Goal: Task Accomplishment & Management: Manage account settings

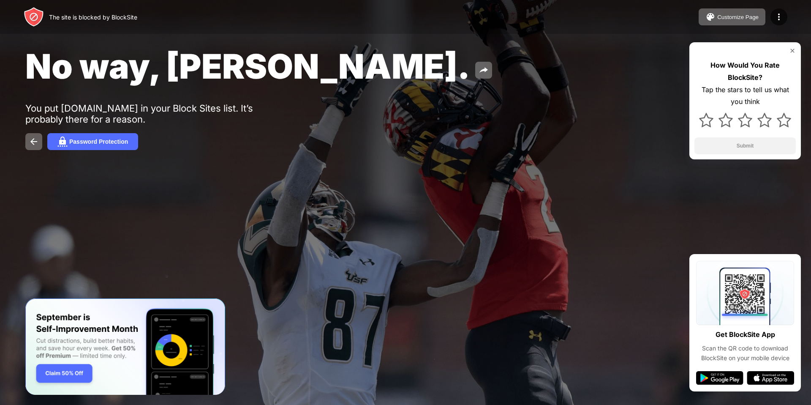
click at [787, 9] on div "The site is blocked by BlockSite Customize Page Edit Block List Redirect Custom…" at bounding box center [405, 17] width 811 height 34
click at [779, 19] on img at bounding box center [779, 17] width 10 height 10
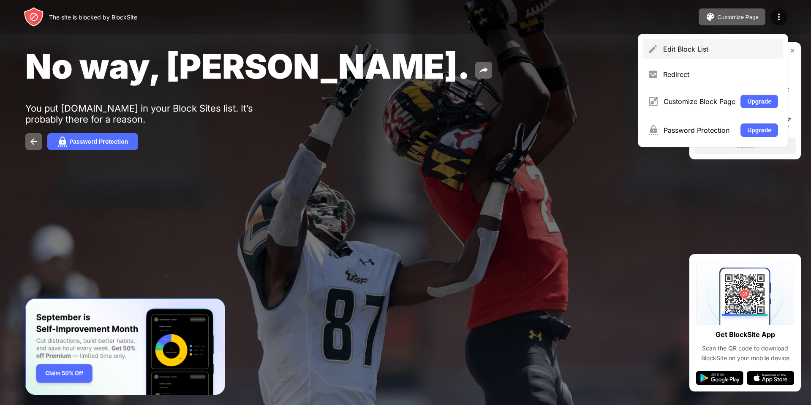
click at [737, 51] on div "Edit Block List" at bounding box center [720, 49] width 115 height 8
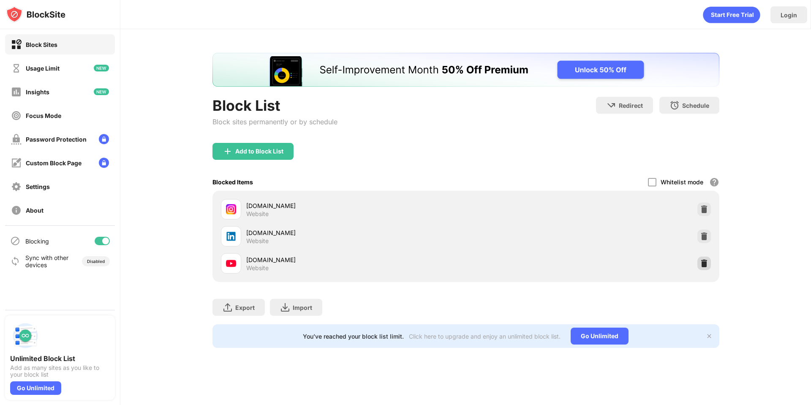
click at [706, 264] on img at bounding box center [704, 263] width 8 height 8
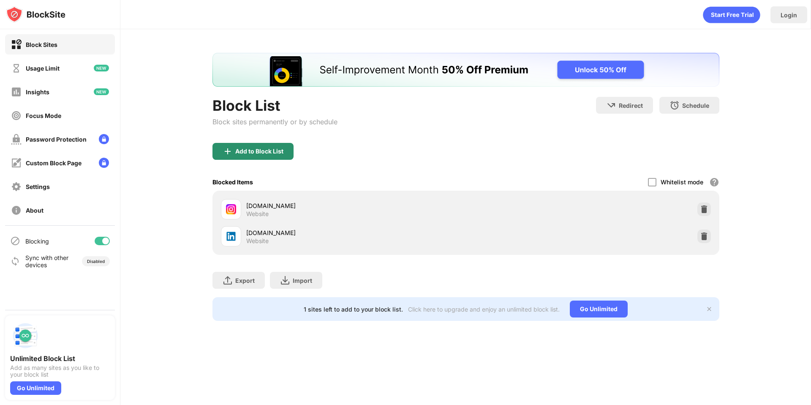
click at [276, 149] on div "Add to Block List" at bounding box center [259, 151] width 48 height 7
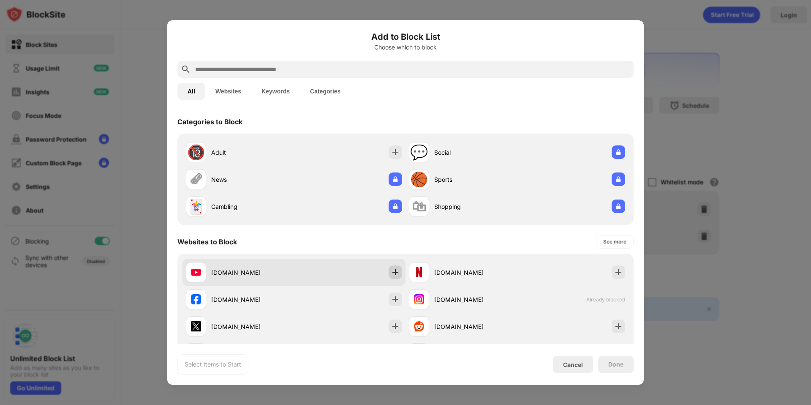
click at [396, 272] on img at bounding box center [395, 272] width 8 height 8
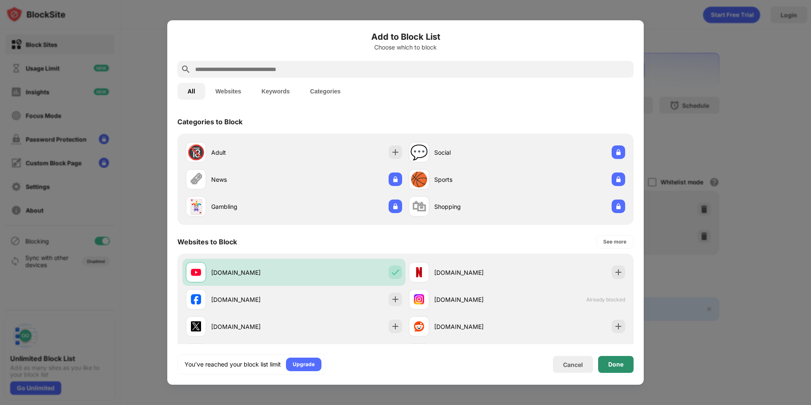
click at [616, 366] on div "Done" at bounding box center [615, 364] width 15 height 7
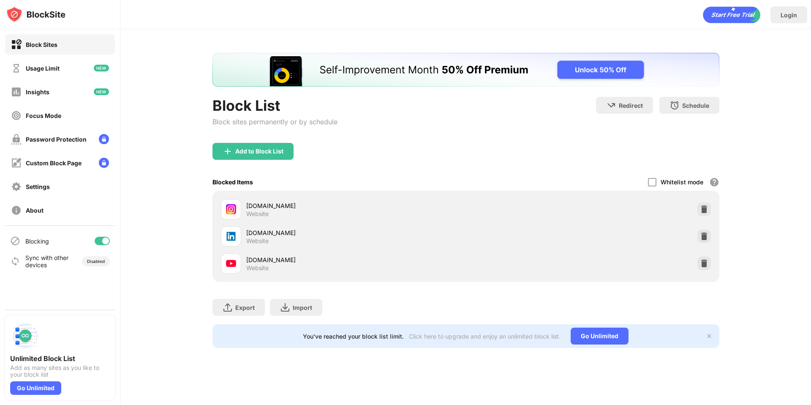
click at [657, 362] on div "Block List Block sites permanently or by schedule Redirect Choose a site to be …" at bounding box center [465, 200] width 691 height 342
